Goal: Task Accomplishment & Management: Use online tool/utility

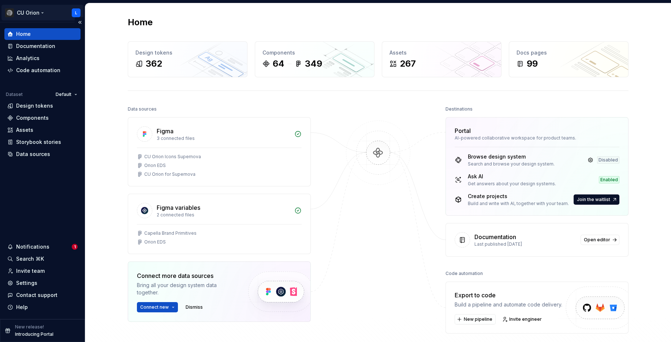
click at [41, 15] on html "CU Orion L Home Documentation Analytics Code automation Dataset Default Design …" at bounding box center [335, 171] width 671 height 342
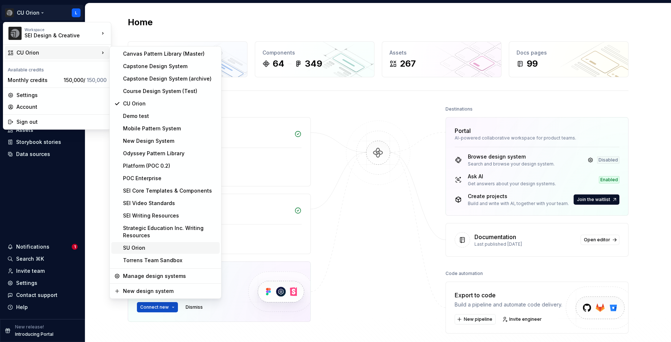
click at [162, 249] on div "SU Orion" at bounding box center [170, 247] width 94 height 7
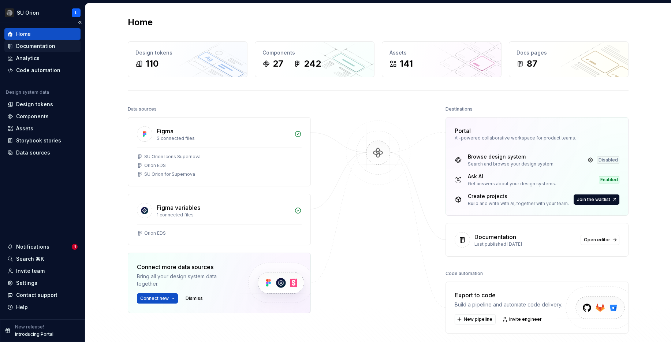
click at [34, 50] on div "Documentation" at bounding box center [42, 46] width 76 height 12
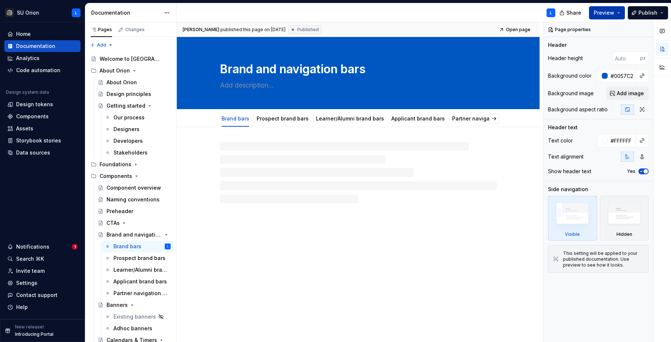
click at [607, 11] on span "Preview" at bounding box center [604, 12] width 20 height 7
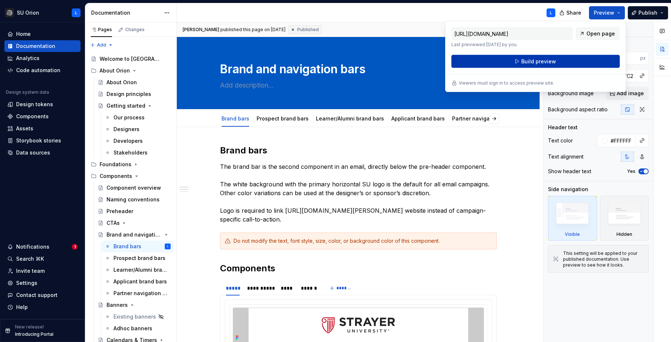
click at [594, 57] on button "Build preview" at bounding box center [535, 61] width 168 height 13
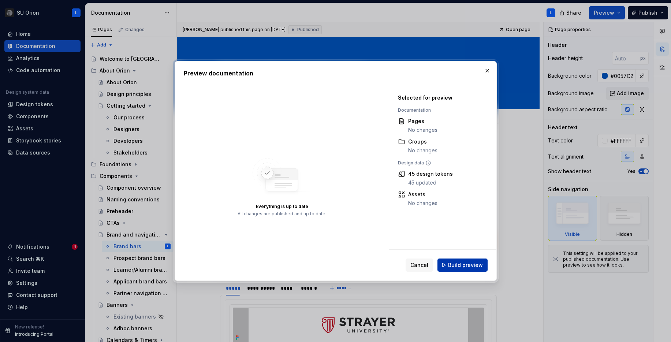
click at [470, 266] on span "Build preview" at bounding box center [465, 264] width 35 height 7
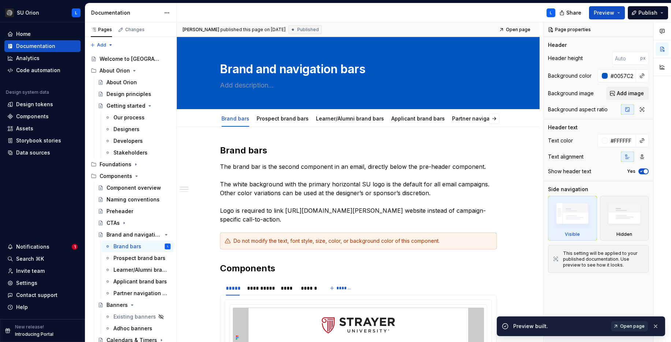
click at [631, 323] on span "Open page" at bounding box center [632, 326] width 25 height 6
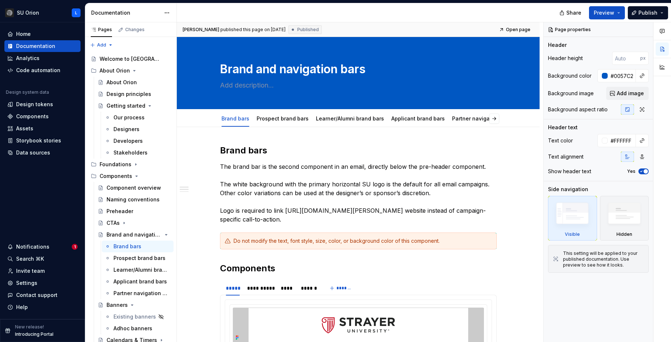
type textarea "*"
